Goal: Share content: Share content

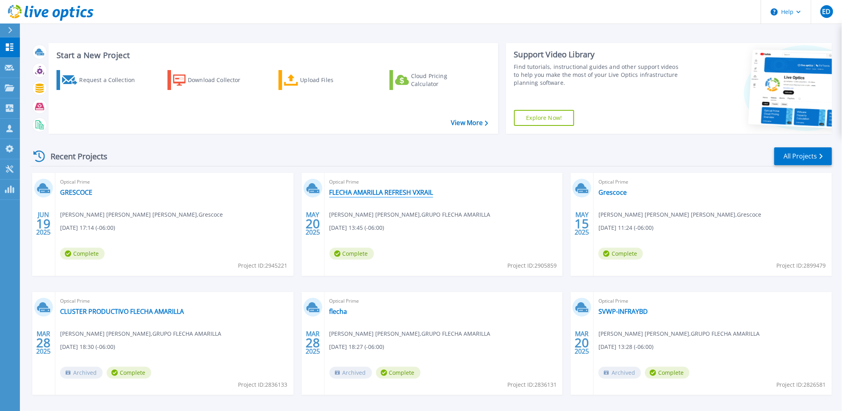
click at [417, 193] on link "FLECHA AMARILLA REFRESH VXRAIL" at bounding box center [382, 192] width 104 height 8
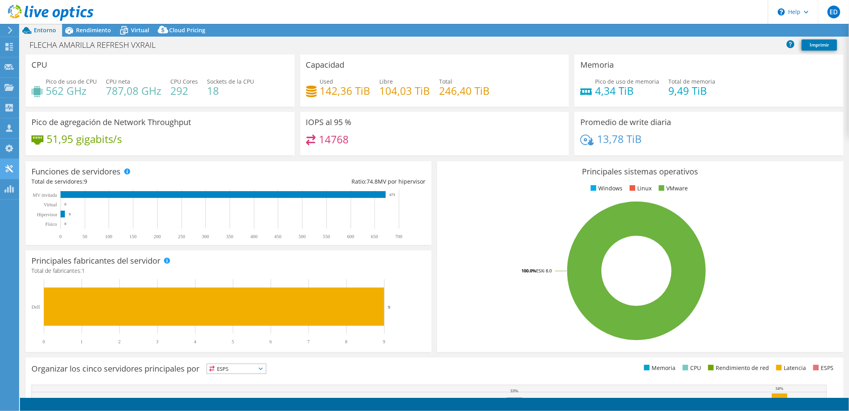
select select "USD"
click at [88, 32] on span "Rendimiento" at bounding box center [93, 30] width 35 height 8
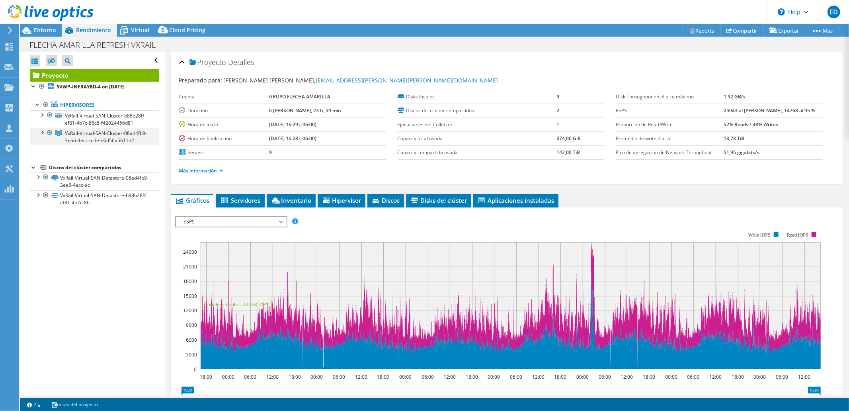
click at [43, 136] on div at bounding box center [42, 132] width 8 height 8
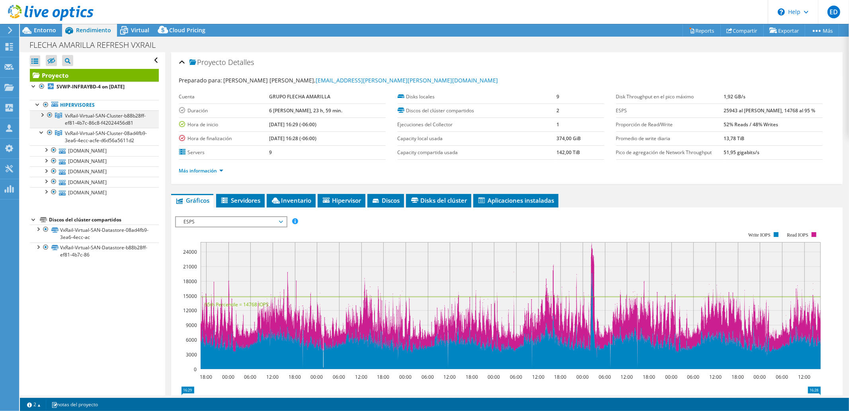
click at [43, 116] on div at bounding box center [42, 114] width 8 height 8
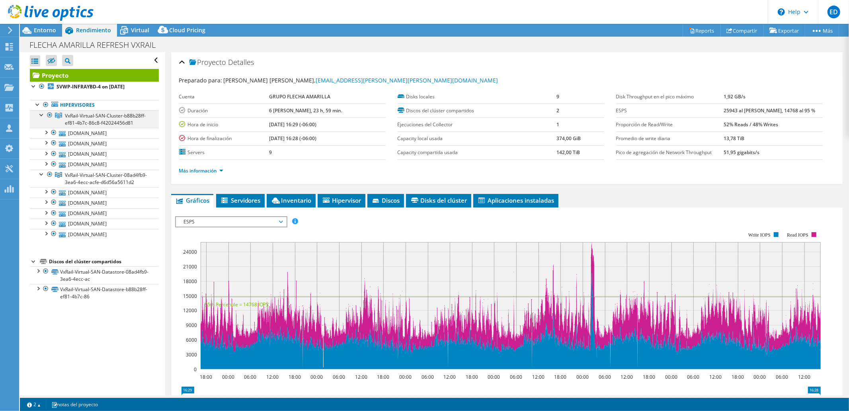
click at [49, 115] on div at bounding box center [50, 115] width 8 height 10
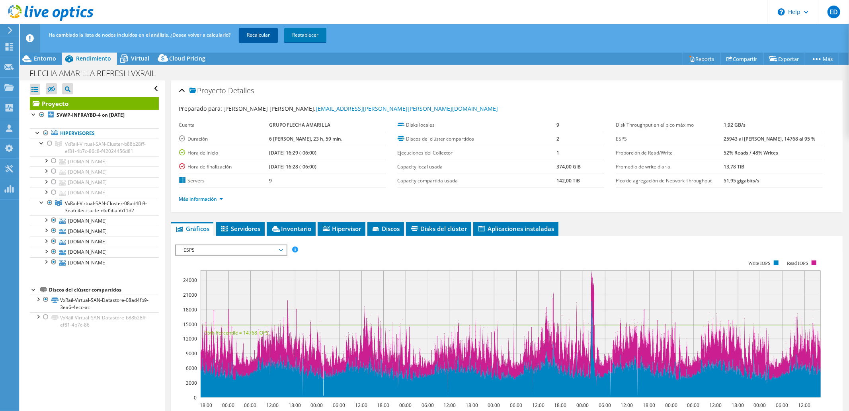
click at [260, 30] on link "Recalcular" at bounding box center [258, 35] width 39 height 14
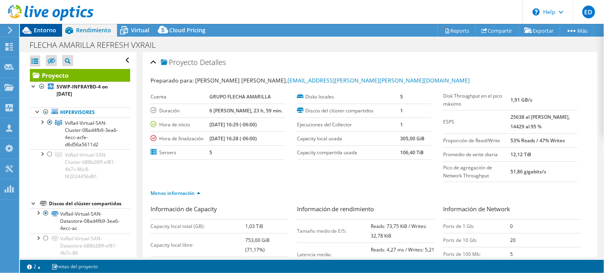
click at [39, 31] on span "Entorno" at bounding box center [45, 30] width 22 height 8
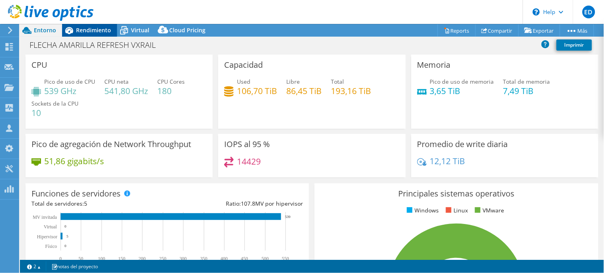
click at [78, 29] on span "Rendimiento" at bounding box center [93, 30] width 35 height 8
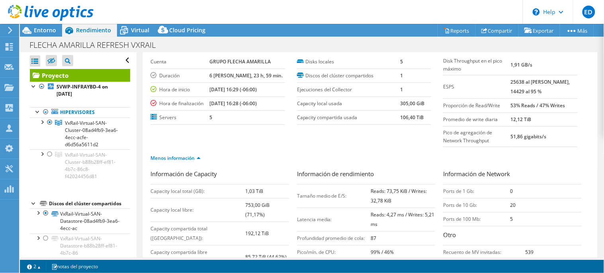
scroll to position [41, 0]
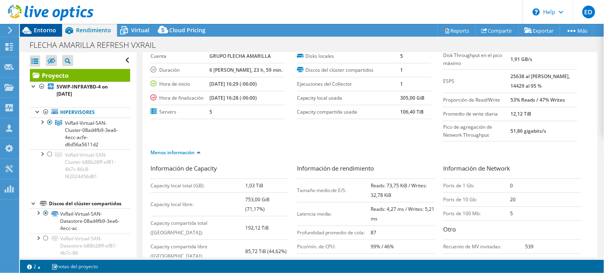
click at [46, 33] on span "Entorno" at bounding box center [45, 30] width 22 height 8
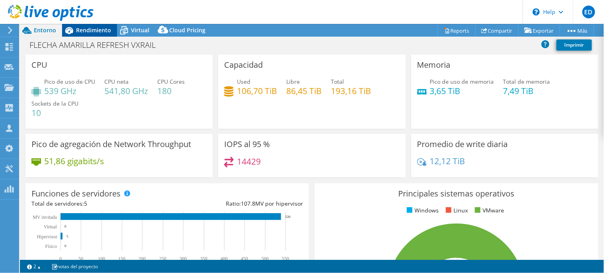
click at [99, 32] on span "Rendimiento" at bounding box center [93, 30] width 35 height 8
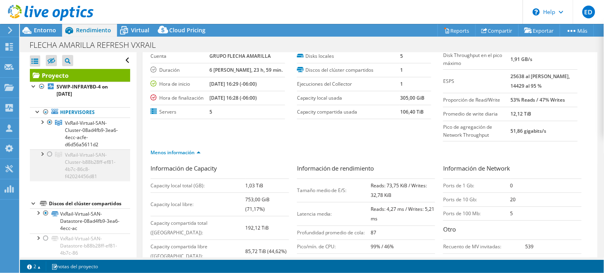
click at [49, 155] on div at bounding box center [50, 154] width 8 height 10
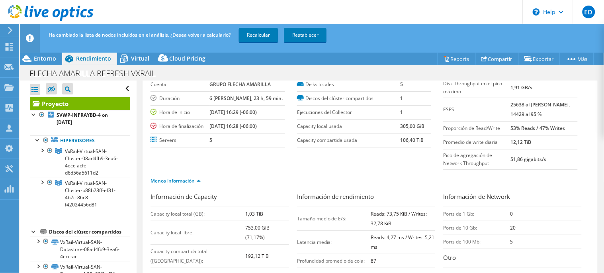
scroll to position [10, 0]
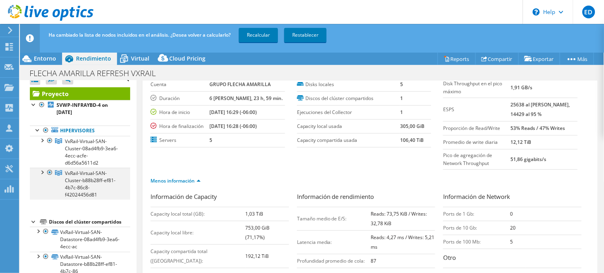
click at [43, 174] on div at bounding box center [42, 172] width 8 height 8
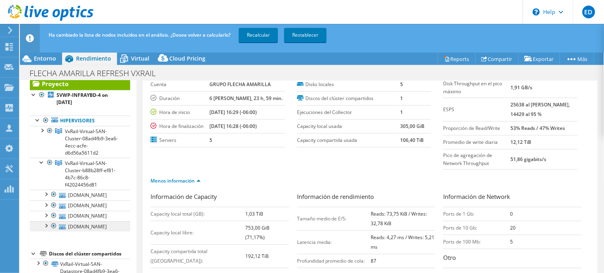
scroll to position [0, 0]
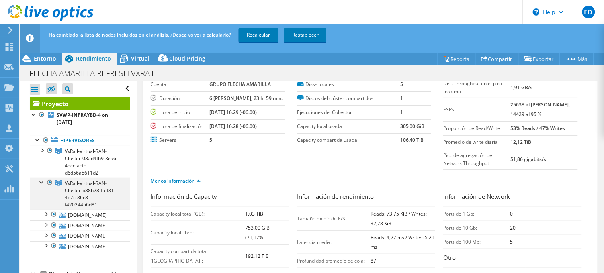
click at [49, 181] on div at bounding box center [50, 182] width 8 height 10
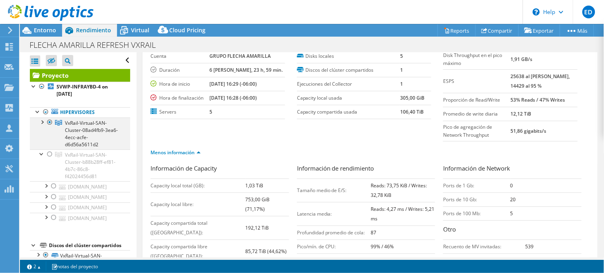
click at [42, 121] on div at bounding box center [42, 121] width 8 height 8
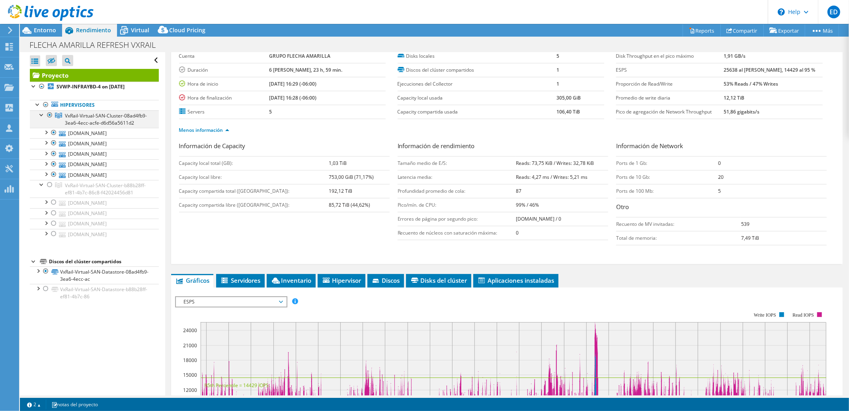
click at [49, 114] on div at bounding box center [50, 115] width 8 height 10
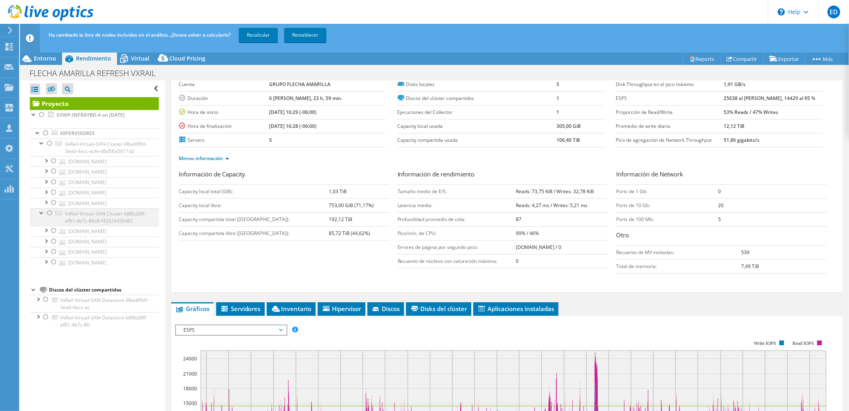
click at [51, 218] on div at bounding box center [50, 213] width 8 height 10
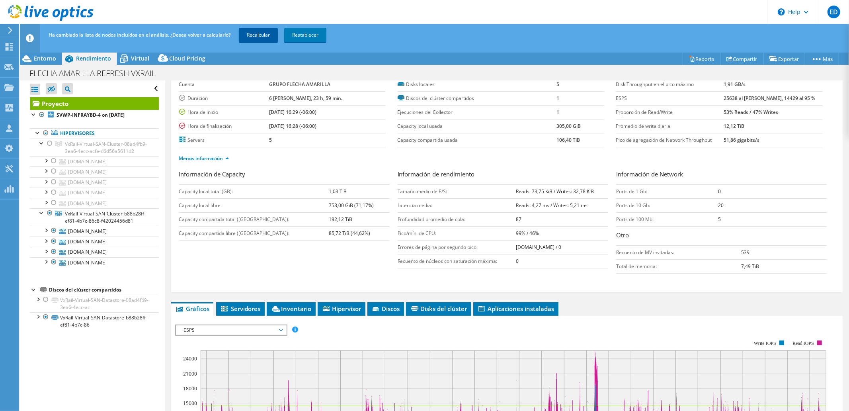
click at [267, 35] on link "Recalcular" at bounding box center [258, 35] width 39 height 14
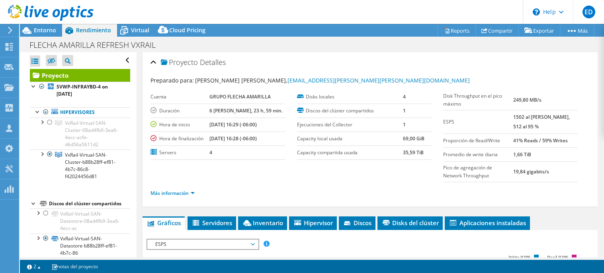
select select "USD"
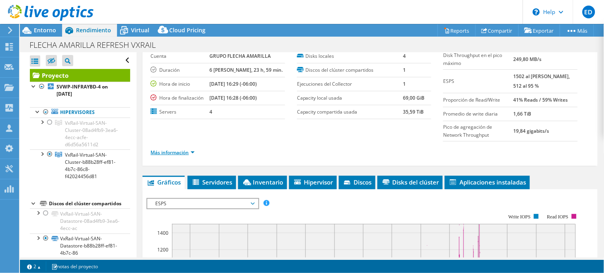
click at [187, 150] on link "Más información" at bounding box center [172, 152] width 44 height 7
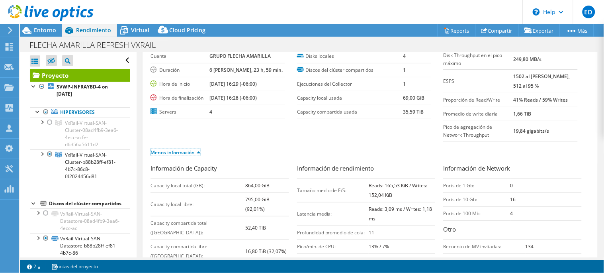
scroll to position [0, 0]
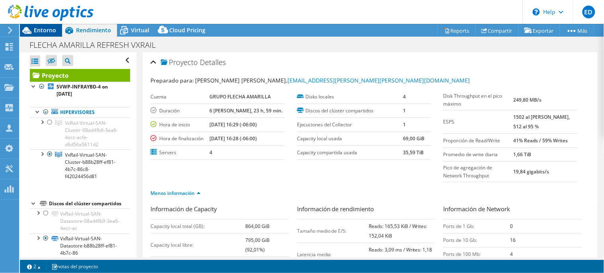
click at [49, 28] on span "Entorno" at bounding box center [45, 30] width 22 height 8
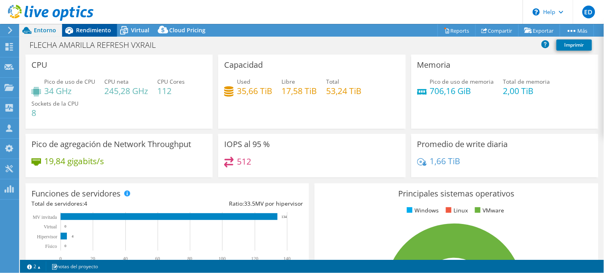
click at [91, 35] on div "Rendimiento" at bounding box center [89, 30] width 55 height 13
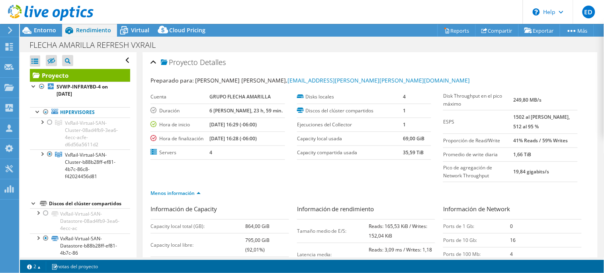
scroll to position [10, 0]
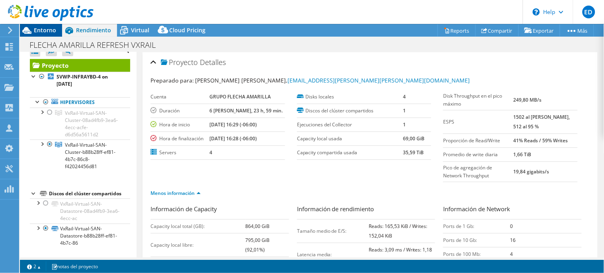
click at [41, 27] on span "Entorno" at bounding box center [45, 30] width 22 height 8
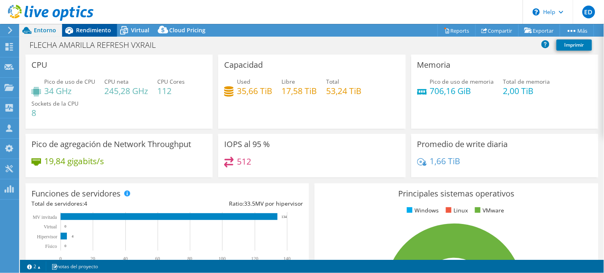
click at [92, 32] on span "Rendimiento" at bounding box center [93, 30] width 35 height 8
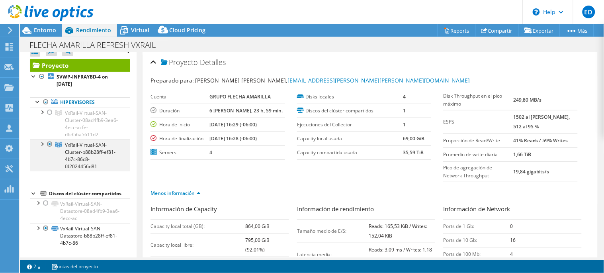
click at [42, 143] on div at bounding box center [42, 143] width 8 height 8
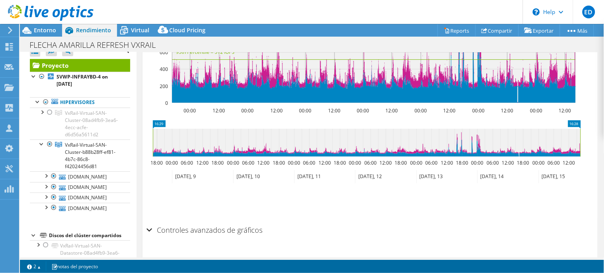
scroll to position [221, 0]
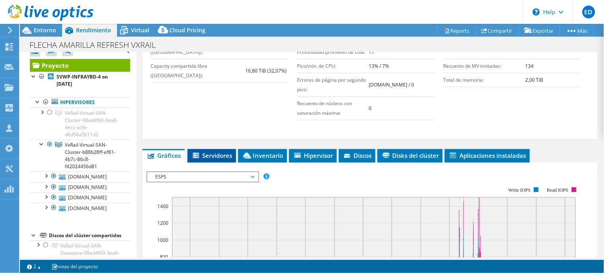
click at [204, 154] on span "Servidores" at bounding box center [211, 155] width 41 height 8
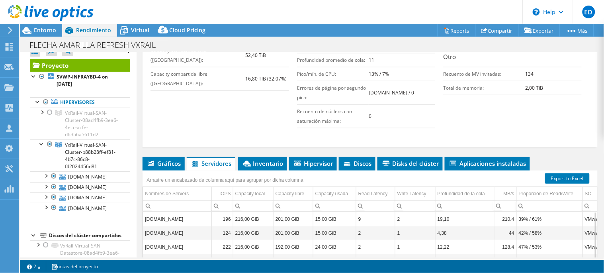
scroll to position [0, 0]
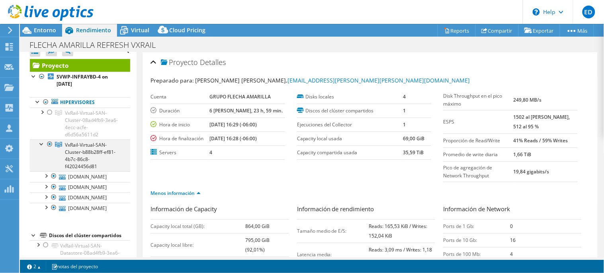
click at [41, 143] on div at bounding box center [42, 143] width 8 height 8
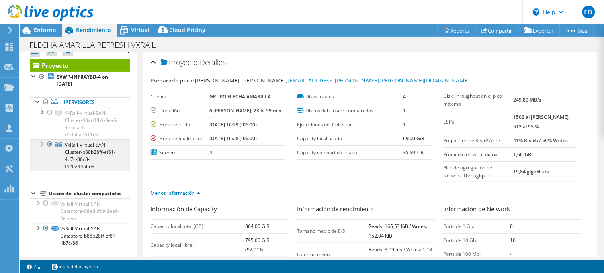
click at [110, 139] on link "VxRail-Virtual-SAN-Cluster-b88b28ff-ef81-4b7c-86c8-f42024456d81" at bounding box center [80, 123] width 100 height 32
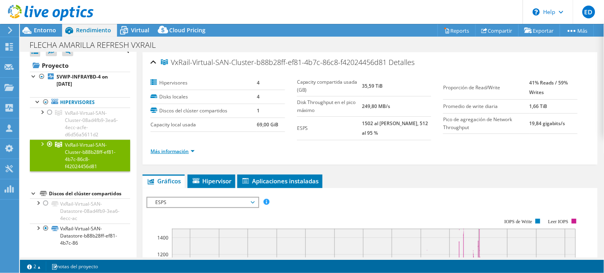
click at [181, 148] on link "Más información" at bounding box center [172, 151] width 44 height 7
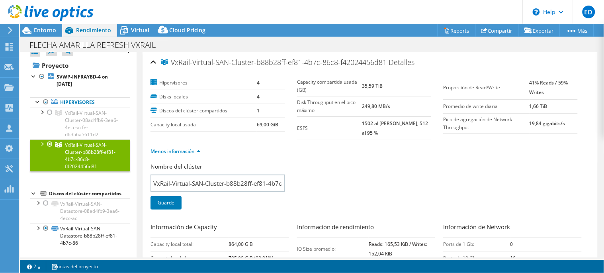
click at [48, 150] on link "VxRail-Virtual-SAN-Cluster-b88b28ff-ef81-4b7c-86c8-f42024456d81" at bounding box center [80, 155] width 100 height 32
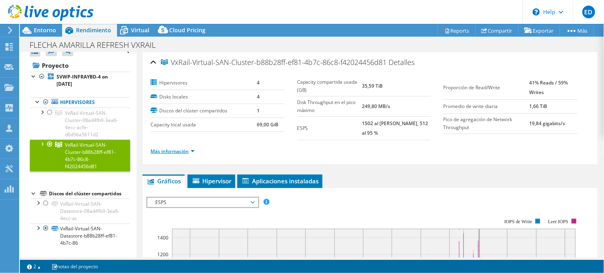
click at [189, 153] on link "Más información" at bounding box center [172, 151] width 44 height 7
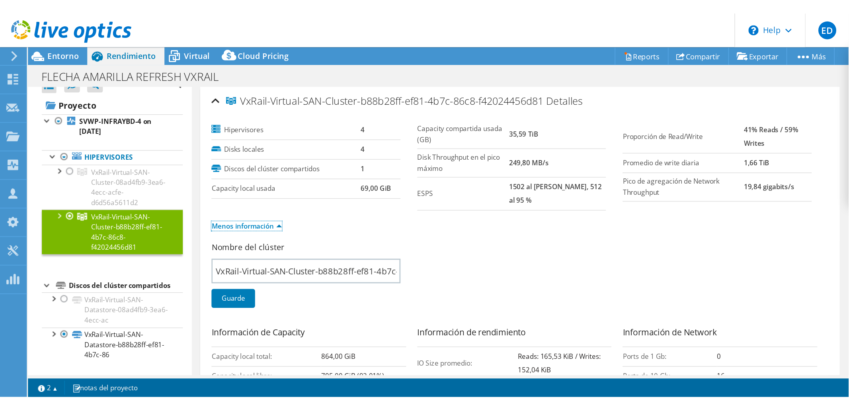
scroll to position [221, 0]
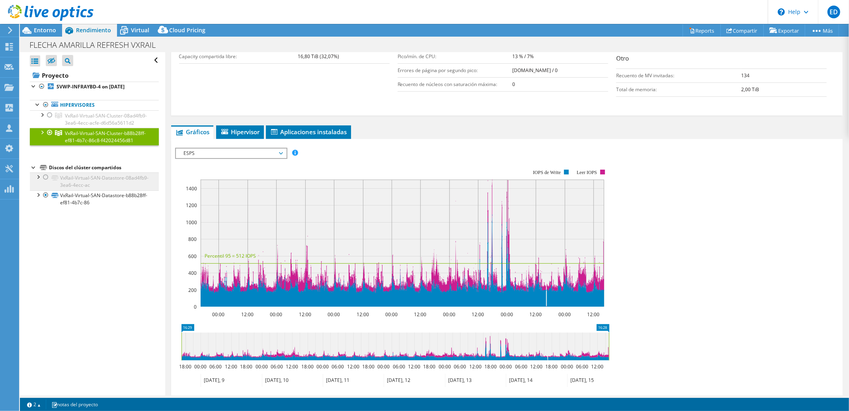
click at [104, 272] on div "Abrir todo Cerrar todo Ocultar nodos excluidos Filtro de árbol del proyecto" at bounding box center [92, 223] width 145 height 343
click at [82, 108] on link "Hipervisores" at bounding box center [94, 105] width 129 height 10
click at [117, 88] on b "SVWP-INFRAYBD-4 on [DATE]" at bounding box center [91, 86] width 68 height 7
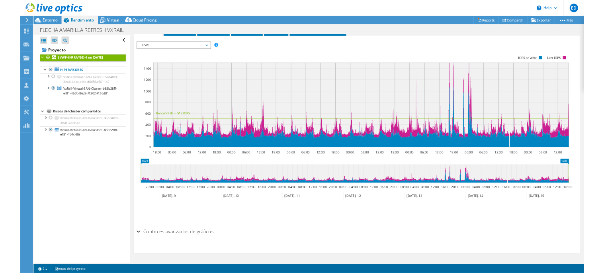
scroll to position [0, 0]
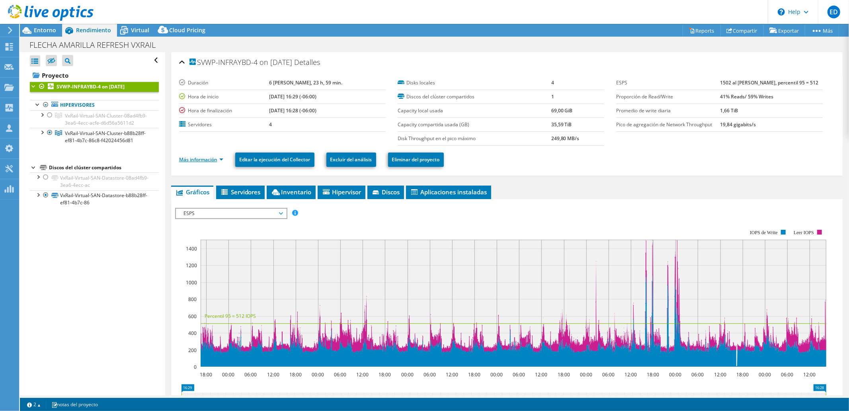
click at [211, 158] on link "Más información" at bounding box center [201, 159] width 44 height 7
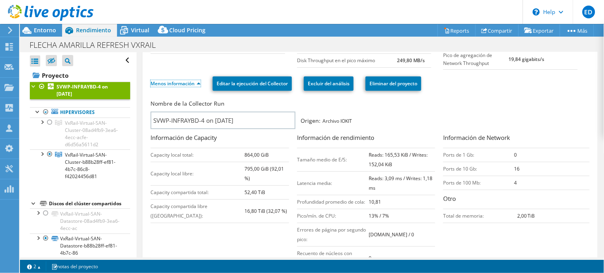
scroll to position [92, 0]
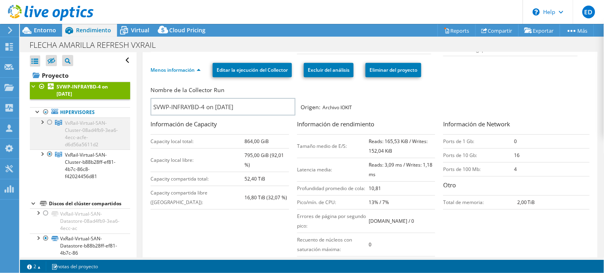
click at [49, 121] on div at bounding box center [50, 122] width 8 height 10
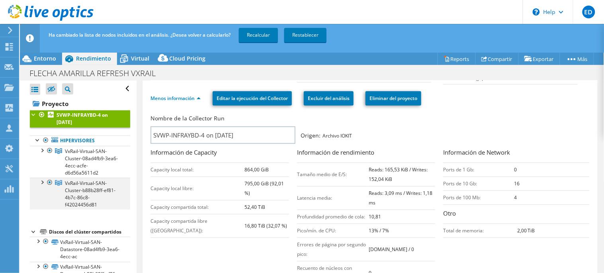
click at [50, 181] on div at bounding box center [50, 182] width 8 height 10
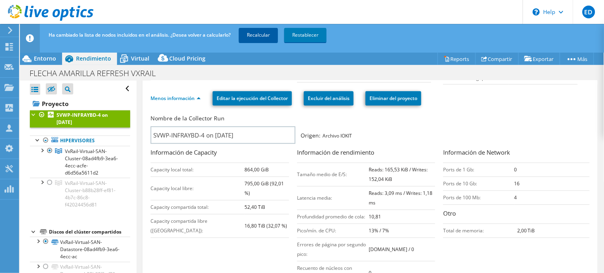
click at [271, 37] on link "Recalcular" at bounding box center [258, 35] width 39 height 14
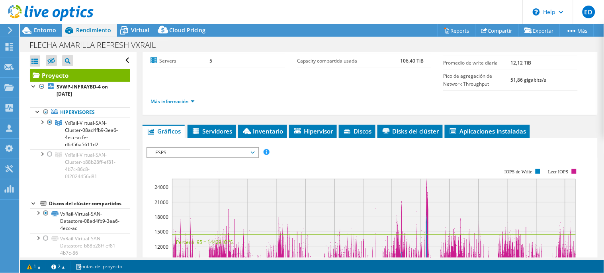
scroll to position [0, 0]
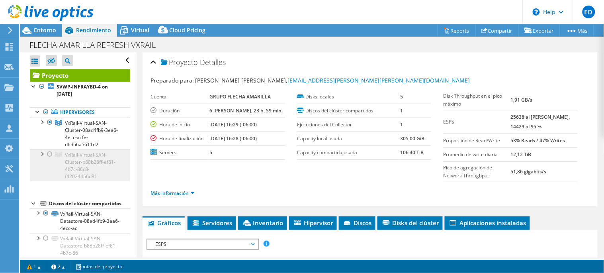
click at [51, 153] on div at bounding box center [50, 154] width 8 height 10
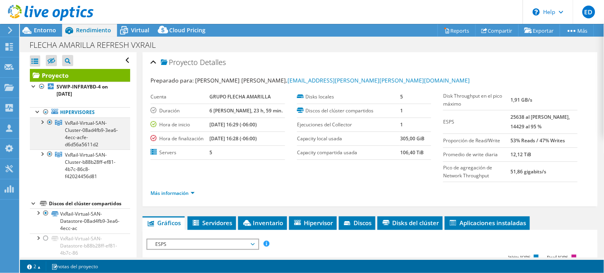
click at [50, 121] on div at bounding box center [50, 122] width 8 height 10
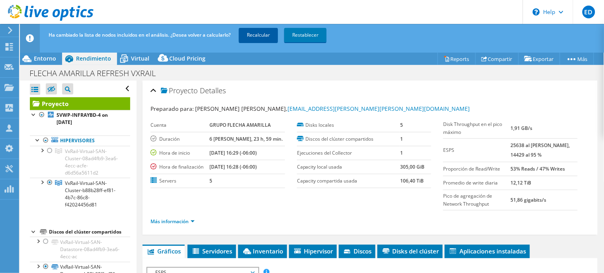
click at [249, 32] on link "Recalcular" at bounding box center [258, 35] width 39 height 14
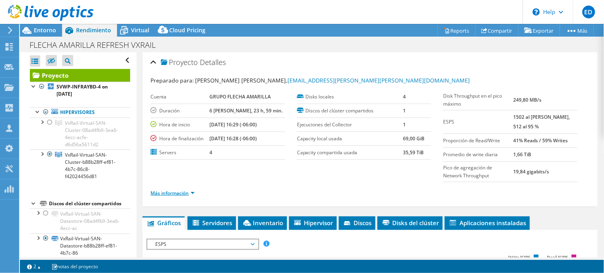
click at [183, 189] on link "Más información" at bounding box center [172, 192] width 44 height 7
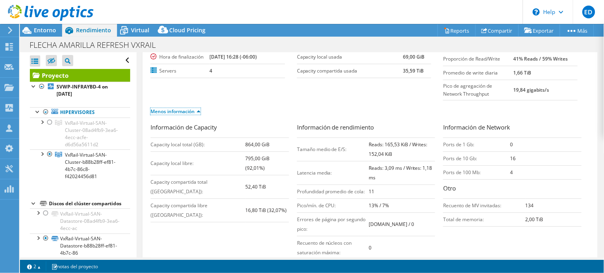
scroll to position [74, 0]
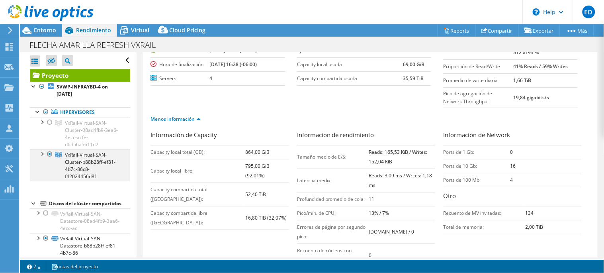
click at [50, 156] on div at bounding box center [50, 154] width 8 height 10
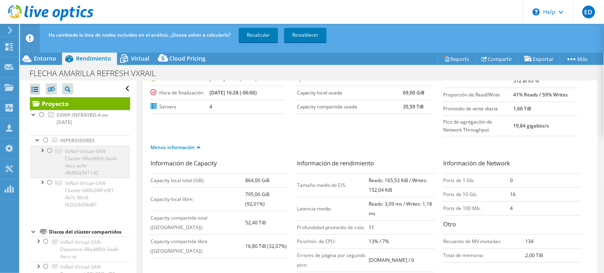
click at [51, 150] on div at bounding box center [50, 151] width 8 height 10
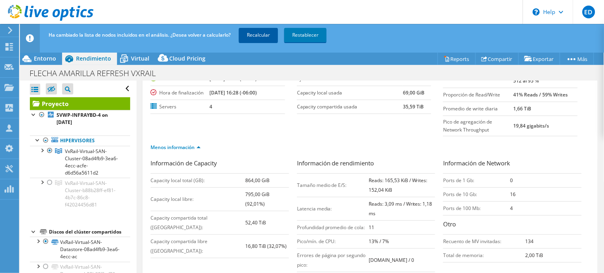
click at [260, 32] on link "Recalcular" at bounding box center [258, 35] width 39 height 14
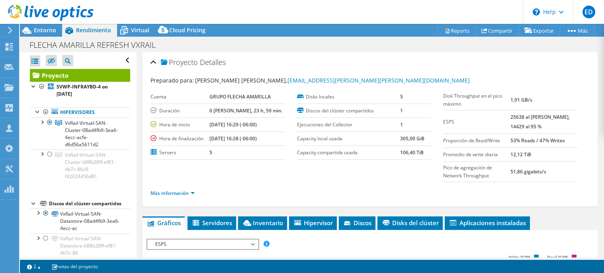
select select "USD"
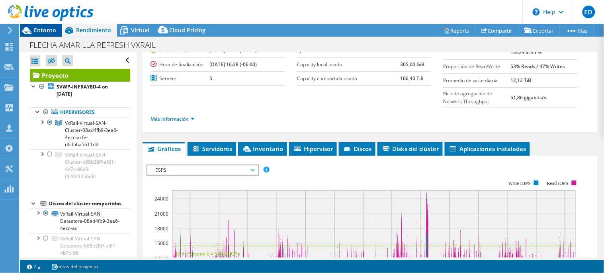
click at [39, 29] on span "Entorno" at bounding box center [45, 30] width 22 height 8
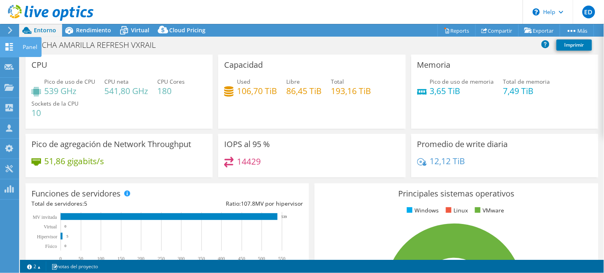
click at [9, 48] on icon at bounding box center [9, 47] width 10 height 8
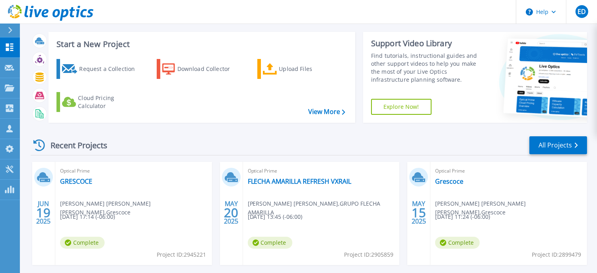
scroll to position [15, 0]
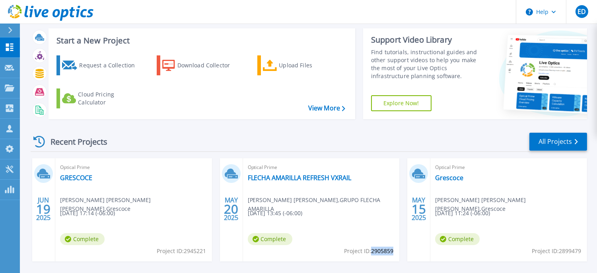
drag, startPoint x: 371, startPoint y: 264, endPoint x: 392, endPoint y: 252, distance: 24.6
click at [206, 252] on span "Project ID: 2905859" at bounding box center [181, 250] width 49 height 9
copy span "2905859"
click at [304, 178] on link "FLECHA AMARILLA REFRESH VXRAIL" at bounding box center [300, 178] width 104 height 8
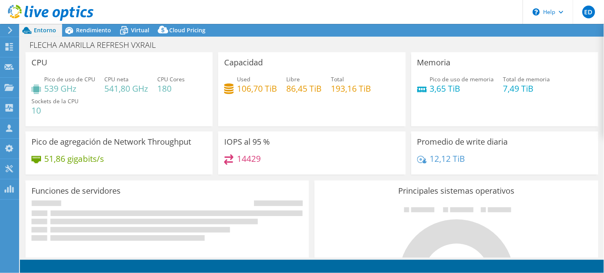
select select "USD"
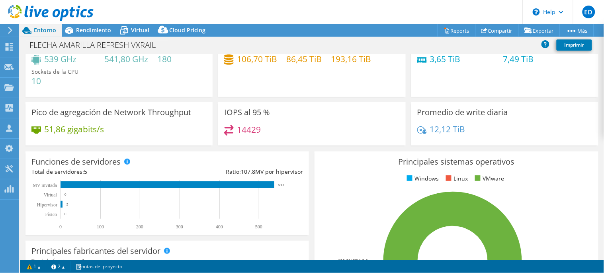
scroll to position [30, 0]
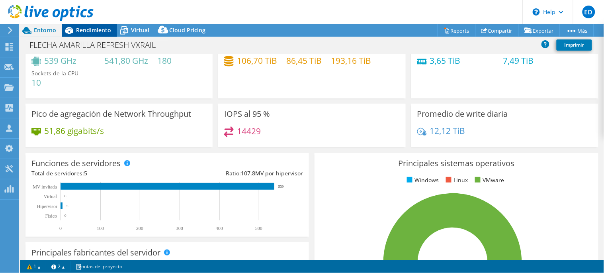
click at [85, 30] on span "Rendimiento" at bounding box center [93, 30] width 35 height 8
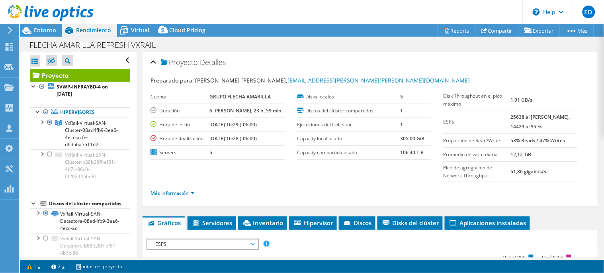
scroll to position [0, 0]
click at [189, 193] on link "Más información" at bounding box center [172, 192] width 44 height 7
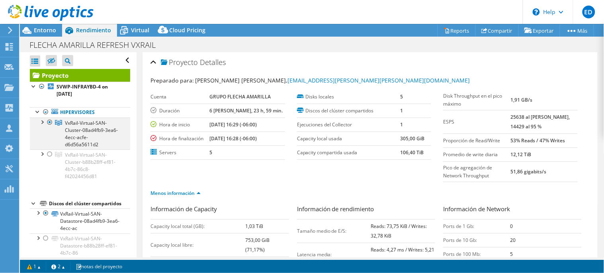
click at [44, 125] on div at bounding box center [42, 121] width 8 height 8
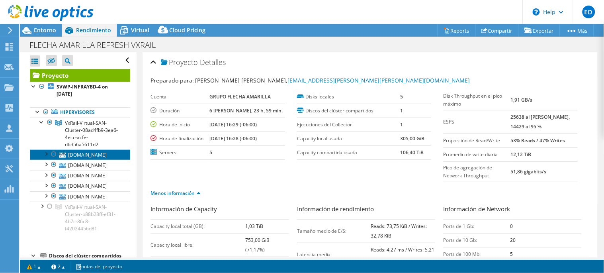
click at [93, 160] on link "[DOMAIN_NAME]" at bounding box center [80, 154] width 100 height 10
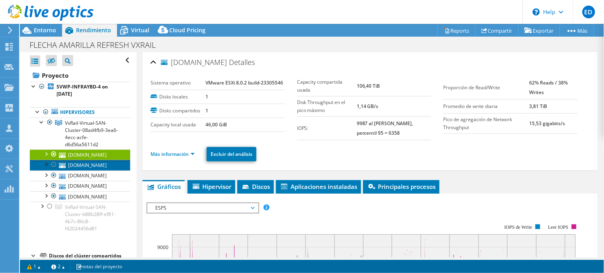
click at [90, 170] on link "[DOMAIN_NAME]" at bounding box center [80, 165] width 100 height 10
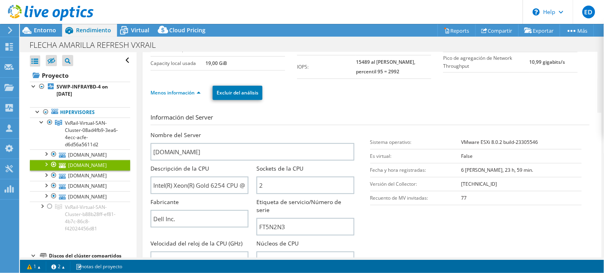
scroll to position [69, 0]
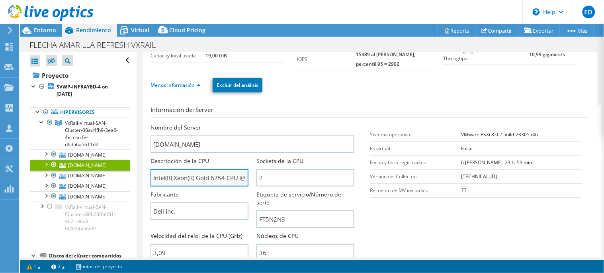
click at [217, 180] on input "Intel(R) Xeon(R) Gold 6254 CPU @ 3.10GHz 3.09 GHz" at bounding box center [199, 178] width 98 height 18
drag, startPoint x: 153, startPoint y: 175, endPoint x: 237, endPoint y: 174, distance: 84.4
click at [237, 174] on input "Intel(R) Xeon(R) Gold 6254 CPU @ 3.10GHz 3.09 GHz" at bounding box center [199, 178] width 98 height 18
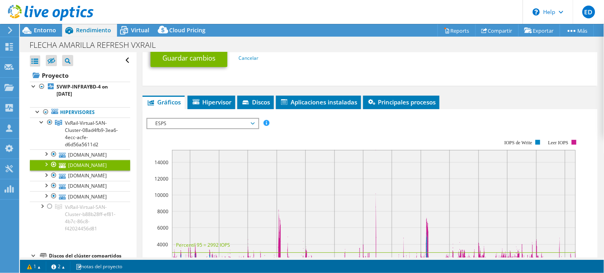
scroll to position [516, 0]
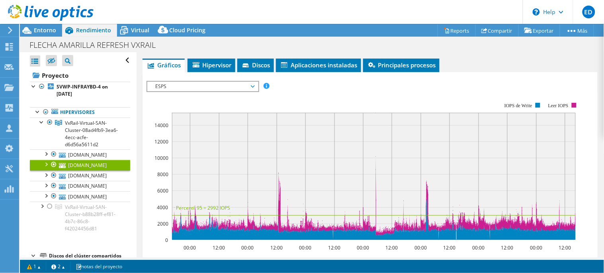
click at [246, 84] on span "ESPS" at bounding box center [202, 87] width 102 height 10
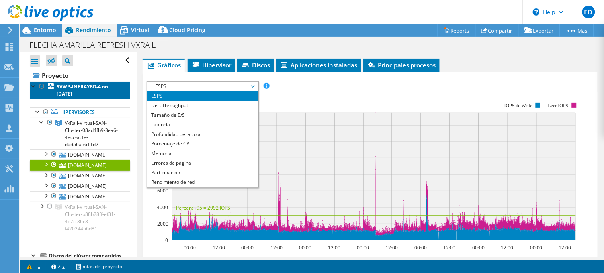
click at [93, 90] on b "SVWP-INFRAYBD-4 on [DATE]" at bounding box center [82, 90] width 51 height 14
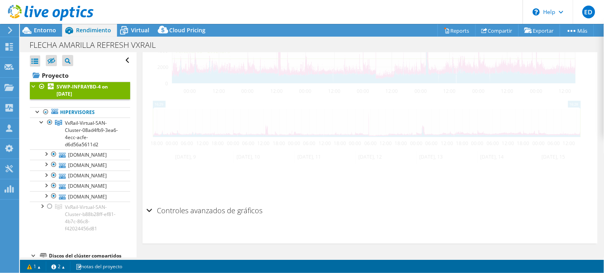
scroll to position [131, 0]
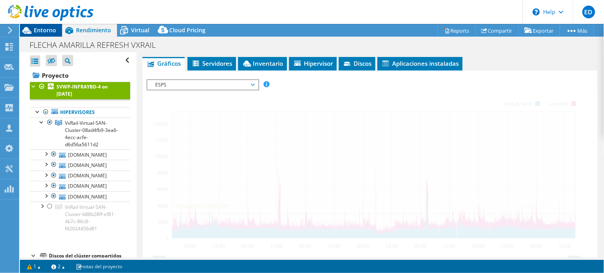
click at [45, 29] on span "Entorno" at bounding box center [45, 30] width 22 height 8
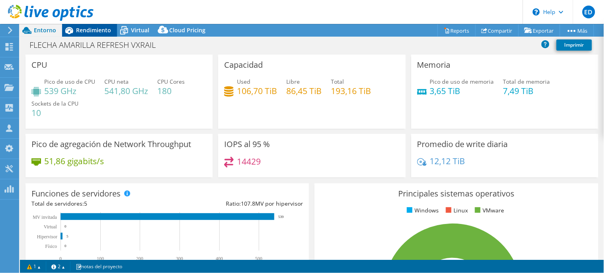
click at [99, 28] on span "Rendimiento" at bounding box center [93, 30] width 35 height 8
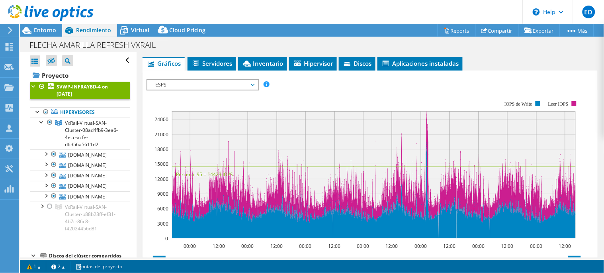
click at [226, 86] on span "ESPS" at bounding box center [202, 85] width 102 height 10
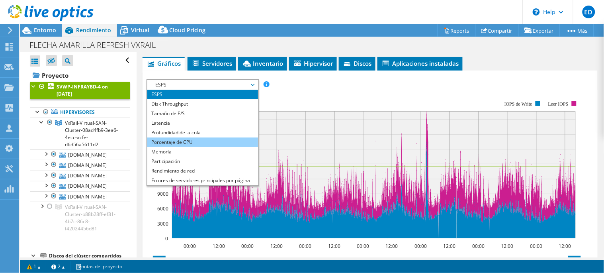
click at [189, 142] on li "Porcentaje de CPU" at bounding box center [202, 142] width 110 height 10
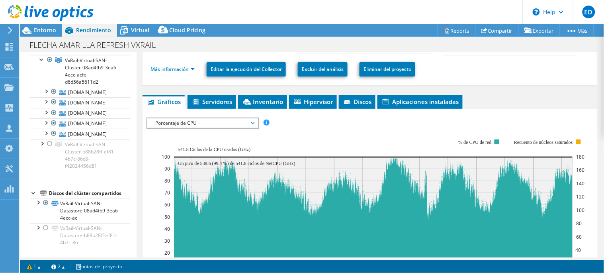
scroll to position [86, 0]
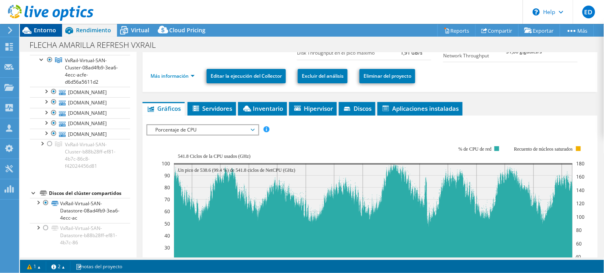
click at [43, 32] on span "Entorno" at bounding box center [45, 30] width 22 height 8
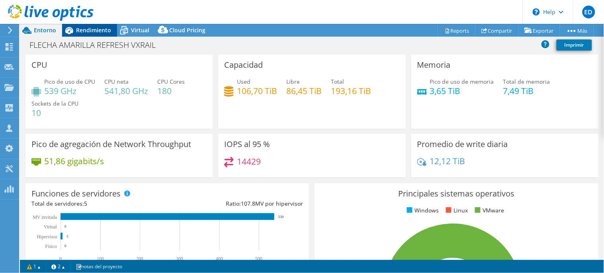
click at [78, 31] on span "Rendimiento" at bounding box center [93, 30] width 35 height 8
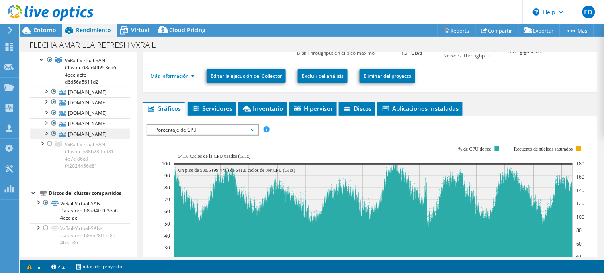
scroll to position [0, 0]
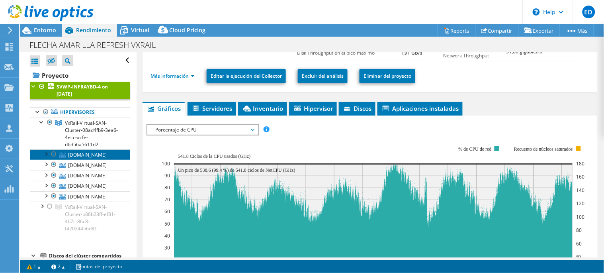
click at [90, 160] on link "[DOMAIN_NAME]" at bounding box center [80, 154] width 100 height 10
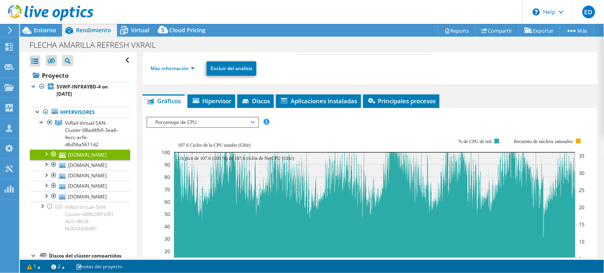
click at [252, 117] on span "Porcentaje de CPU" at bounding box center [202, 122] width 102 height 10
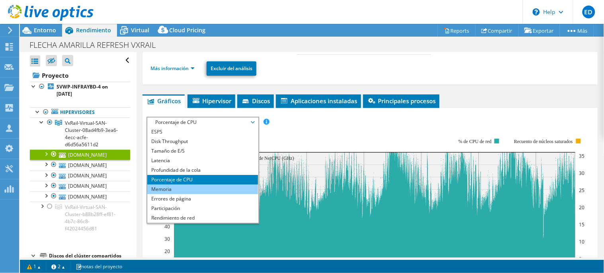
click at [187, 184] on li "Memoria" at bounding box center [202, 189] width 110 height 10
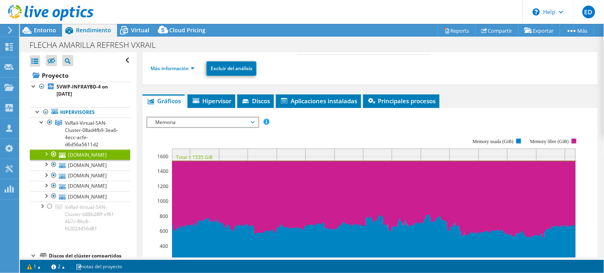
click at [37, 18] on icon at bounding box center [51, 13] width 86 height 16
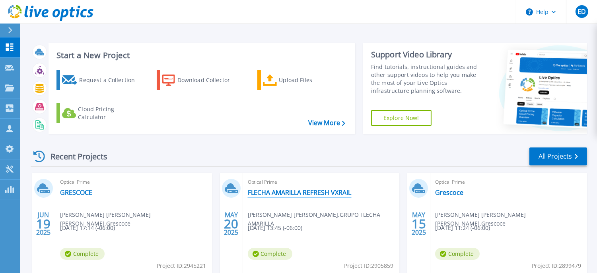
click at [275, 192] on link "FLECHA AMARILLA REFRESH VXRAIL" at bounding box center [300, 192] width 104 height 8
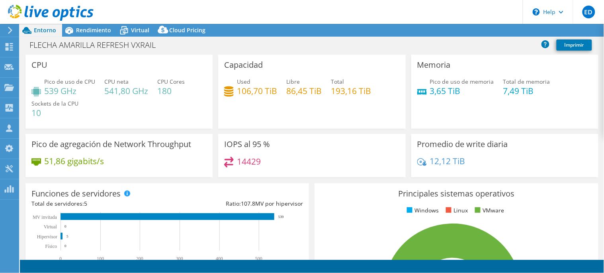
select select "USD"
click at [85, 26] on div at bounding box center [47, 13] width 94 height 27
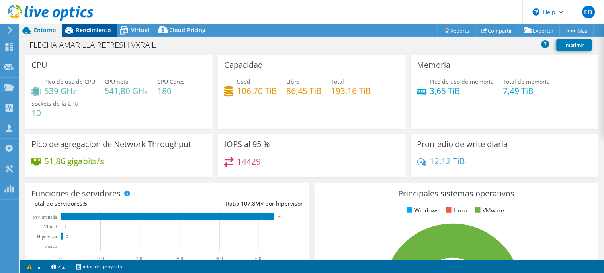
click at [84, 27] on span "Rendimiento" at bounding box center [93, 30] width 35 height 8
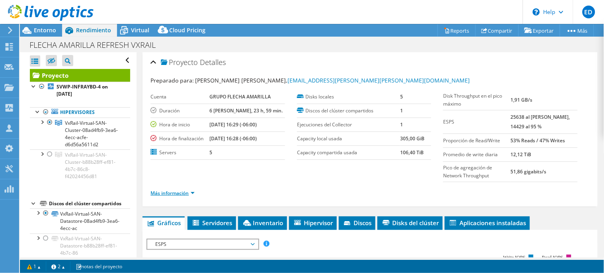
click at [189, 193] on link "Más información" at bounding box center [172, 192] width 44 height 7
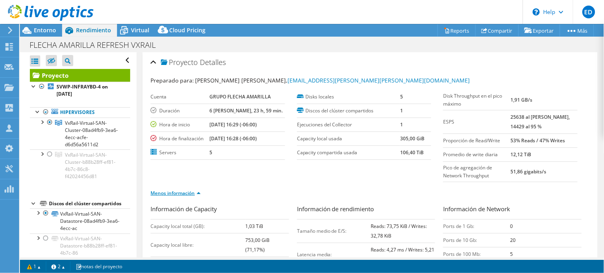
click at [189, 193] on link "Menos información" at bounding box center [175, 192] width 50 height 7
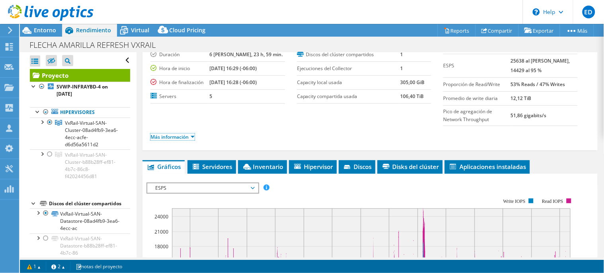
scroll to position [57, 0]
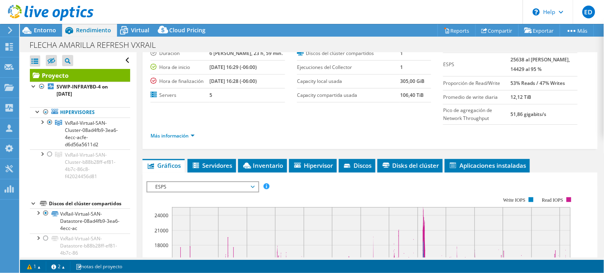
click at [253, 182] on span "ESPS" at bounding box center [202, 187] width 110 height 10
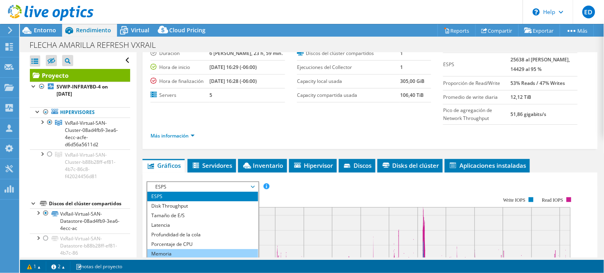
click at [182, 252] on li "Memoria" at bounding box center [202, 254] width 110 height 10
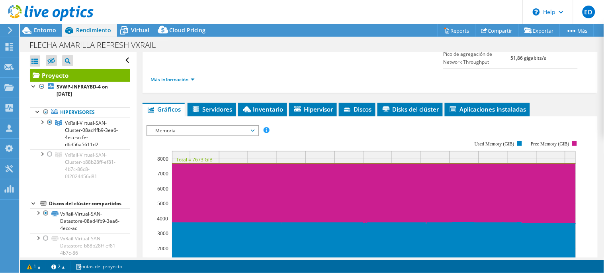
scroll to position [123, 0]
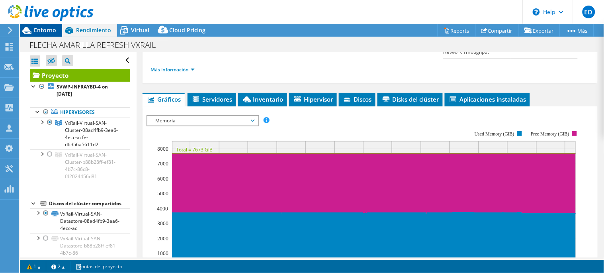
click at [37, 27] on span "Entorno" at bounding box center [45, 30] width 22 height 8
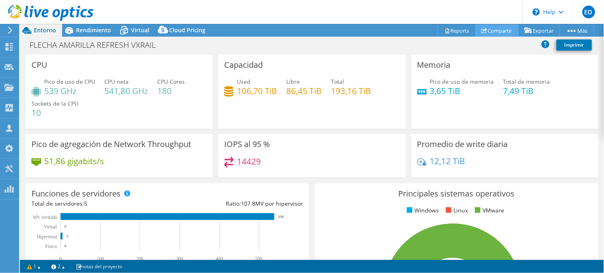
click at [482, 30] on icon at bounding box center [484, 30] width 6 height 6
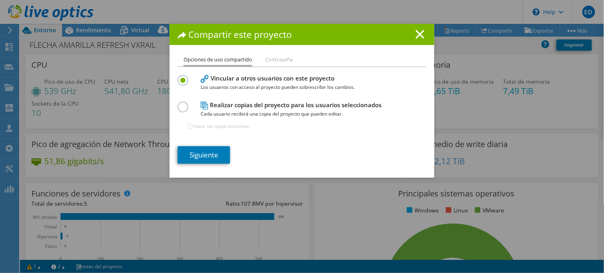
click at [219, 110] on span "Cada usuario recibirá una copia del proyecto que pueden editar." at bounding box center [300, 113] width 199 height 9
click at [177, 103] on label at bounding box center [184, 102] width 14 height 2
click at [0, 0] on input "radio" at bounding box center [0, 0] width 0 height 0
click at [201, 156] on link "Siguiente" at bounding box center [203, 155] width 53 height 18
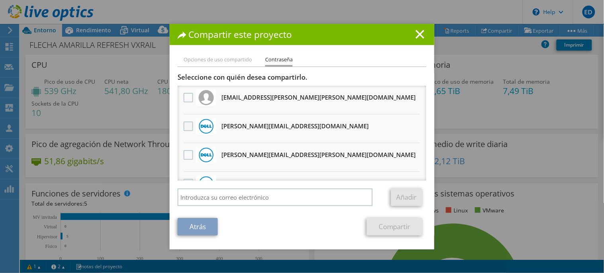
click at [185, 124] on label at bounding box center [189, 126] width 12 height 10
click at [0, 0] on input "checkbox" at bounding box center [0, 0] width 0 height 0
click at [392, 228] on link "Compartir" at bounding box center [395, 227] width 56 height 18
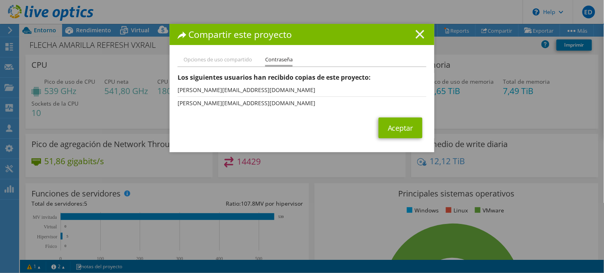
click at [416, 33] on line at bounding box center [420, 34] width 8 height 8
